Goal: Information Seeking & Learning: Learn about a topic

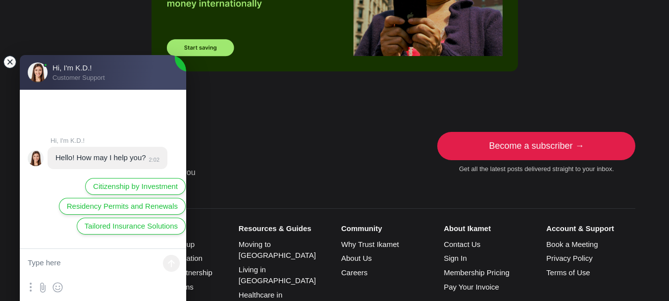
click at [10, 62] on jdiv at bounding box center [10, 62] width 14 height 14
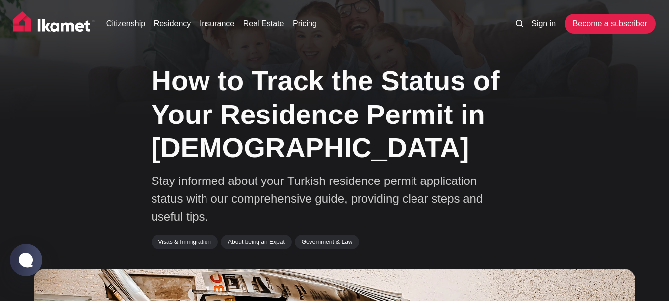
click at [127, 24] on link "Citizenship" at bounding box center [125, 24] width 39 height 12
click at [186, 240] on link "Visas & Immigration" at bounding box center [185, 241] width 66 height 15
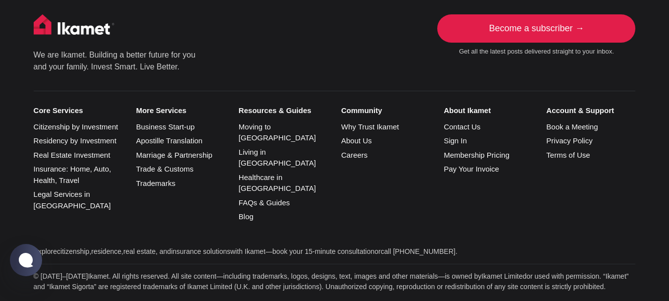
scroll to position [1235, 0]
